Goal: Task Accomplishment & Management: Manage account settings

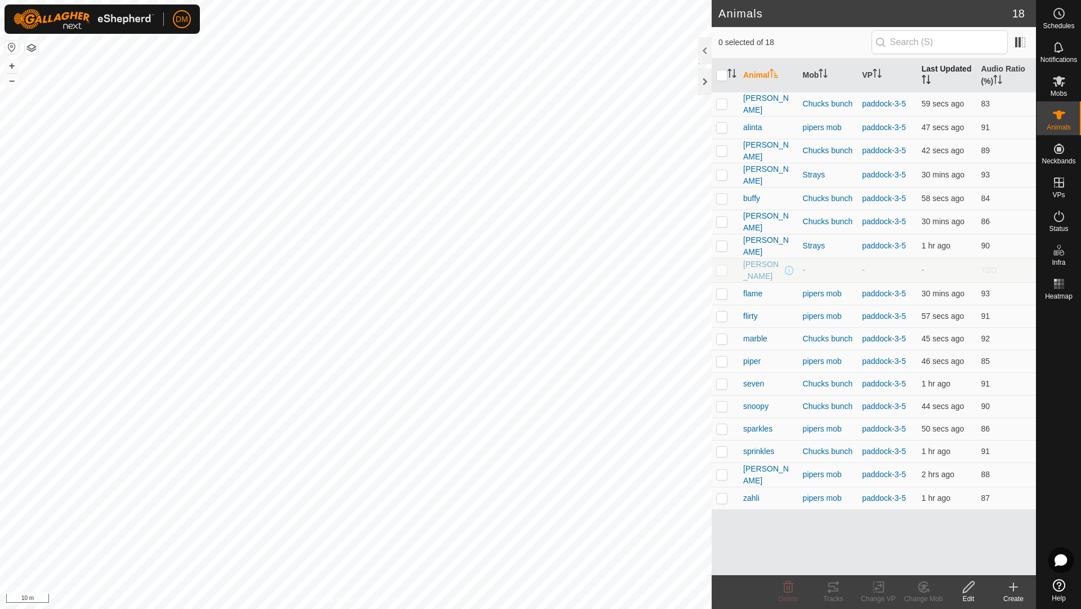
click at [943, 69] on th "Last Updated" at bounding box center [947, 76] width 60 height 34
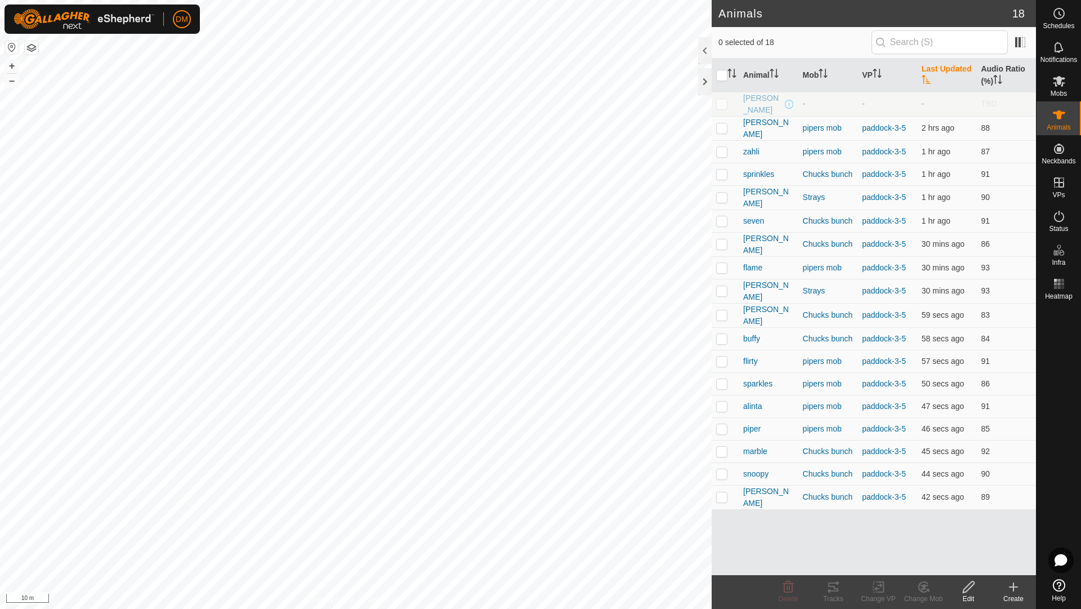
click at [938, 66] on th "Last Updated" at bounding box center [947, 76] width 60 height 34
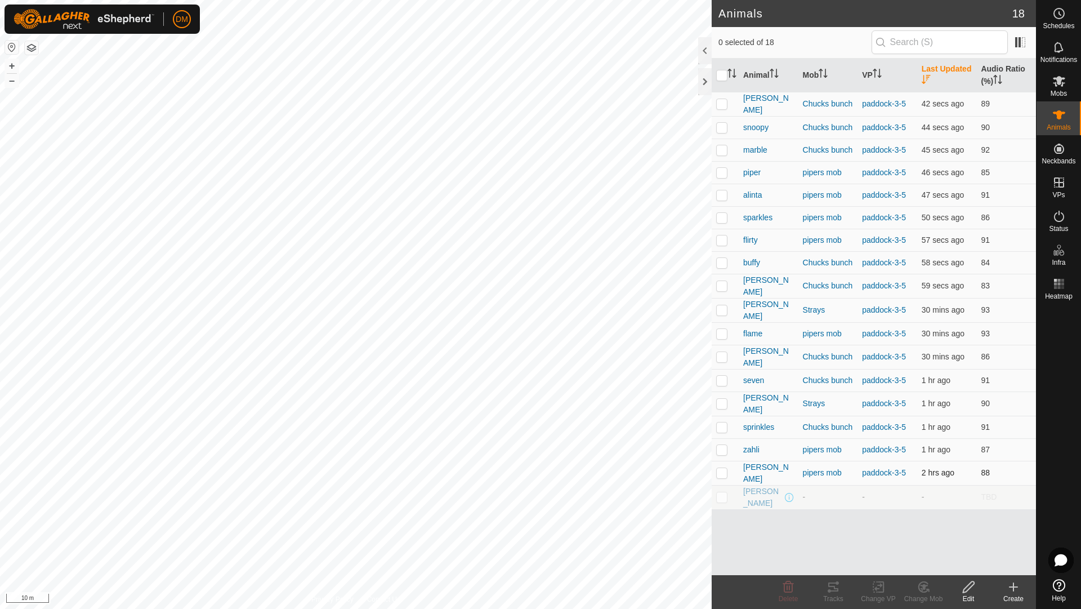
click at [725, 468] on p-checkbox at bounding box center [721, 472] width 11 height 9
checkbox input "false"
click at [721, 445] on p-checkbox at bounding box center [721, 449] width 11 height 9
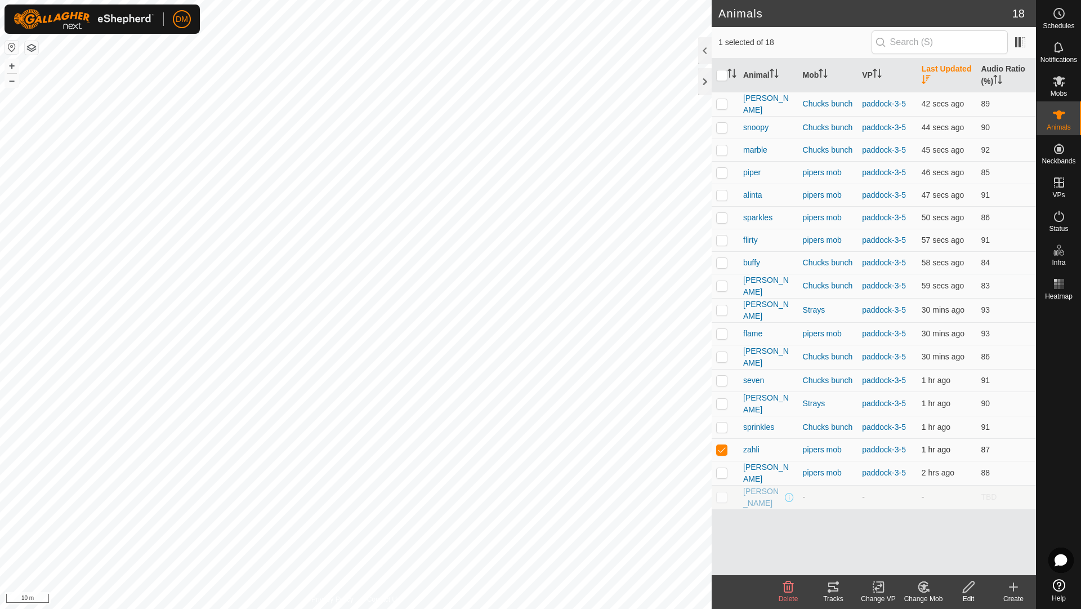
checkbox input "false"
click at [722, 422] on p-checkbox at bounding box center [721, 426] width 11 height 9
checkbox input "false"
click at [723, 400] on td at bounding box center [725, 403] width 27 height 24
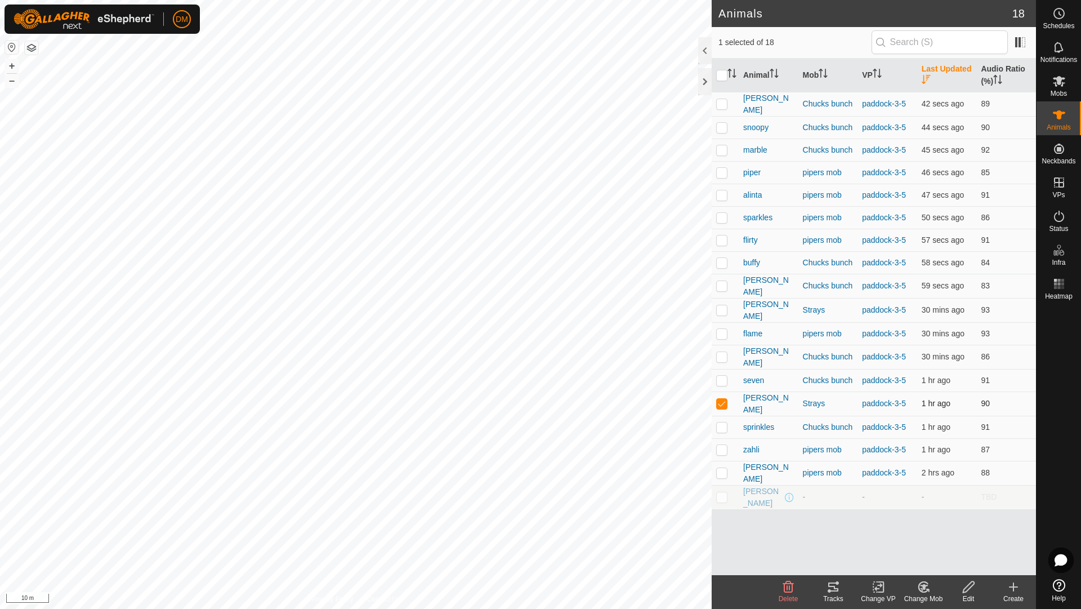
click at [723, 399] on p-checkbox at bounding box center [721, 403] width 11 height 9
checkbox input "false"
